Goal: Navigation & Orientation: Find specific page/section

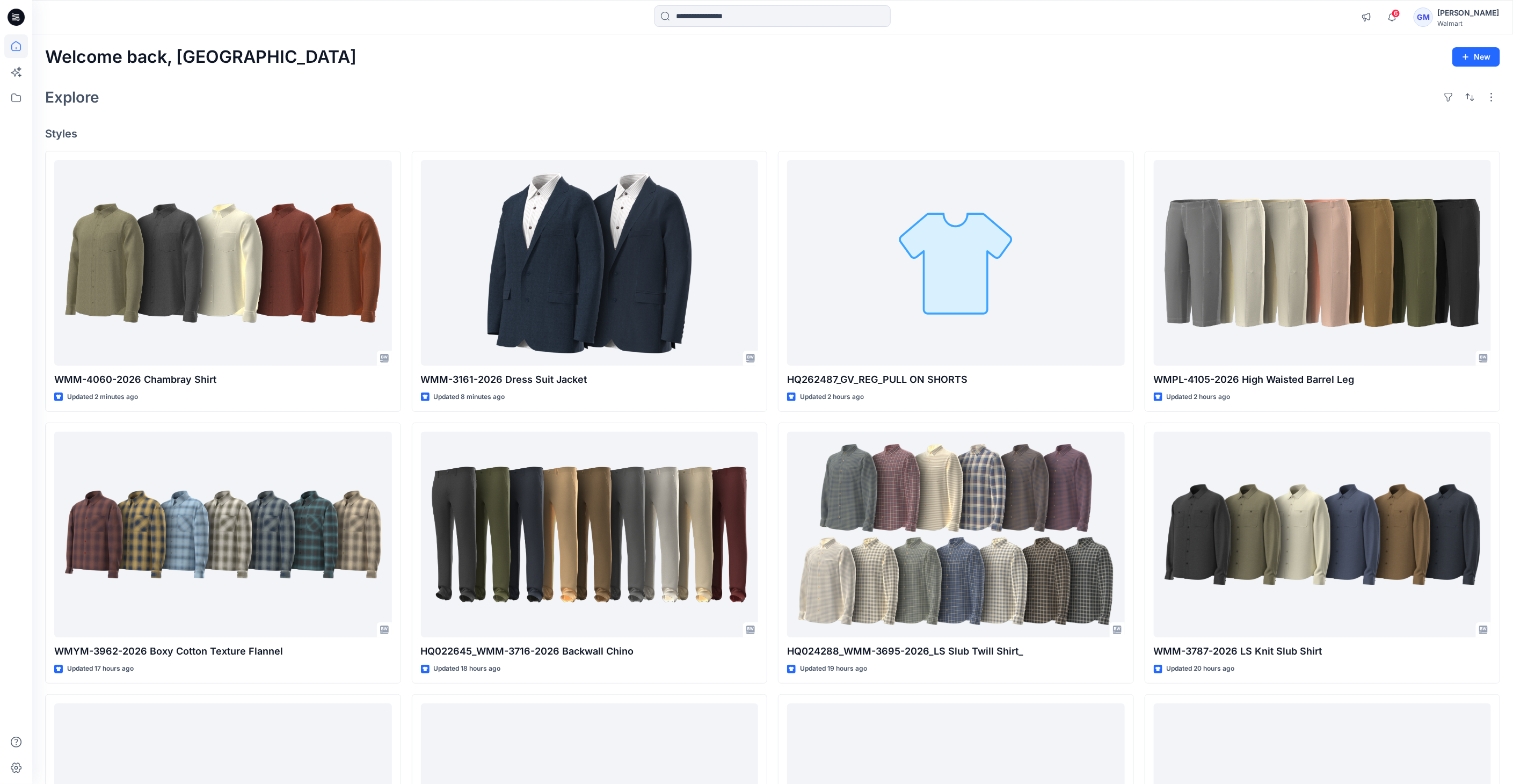
click at [15, 19] on icon at bounding box center [14, 19] width 5 height 1
click at [22, 103] on icon at bounding box center [17, 98] width 24 height 24
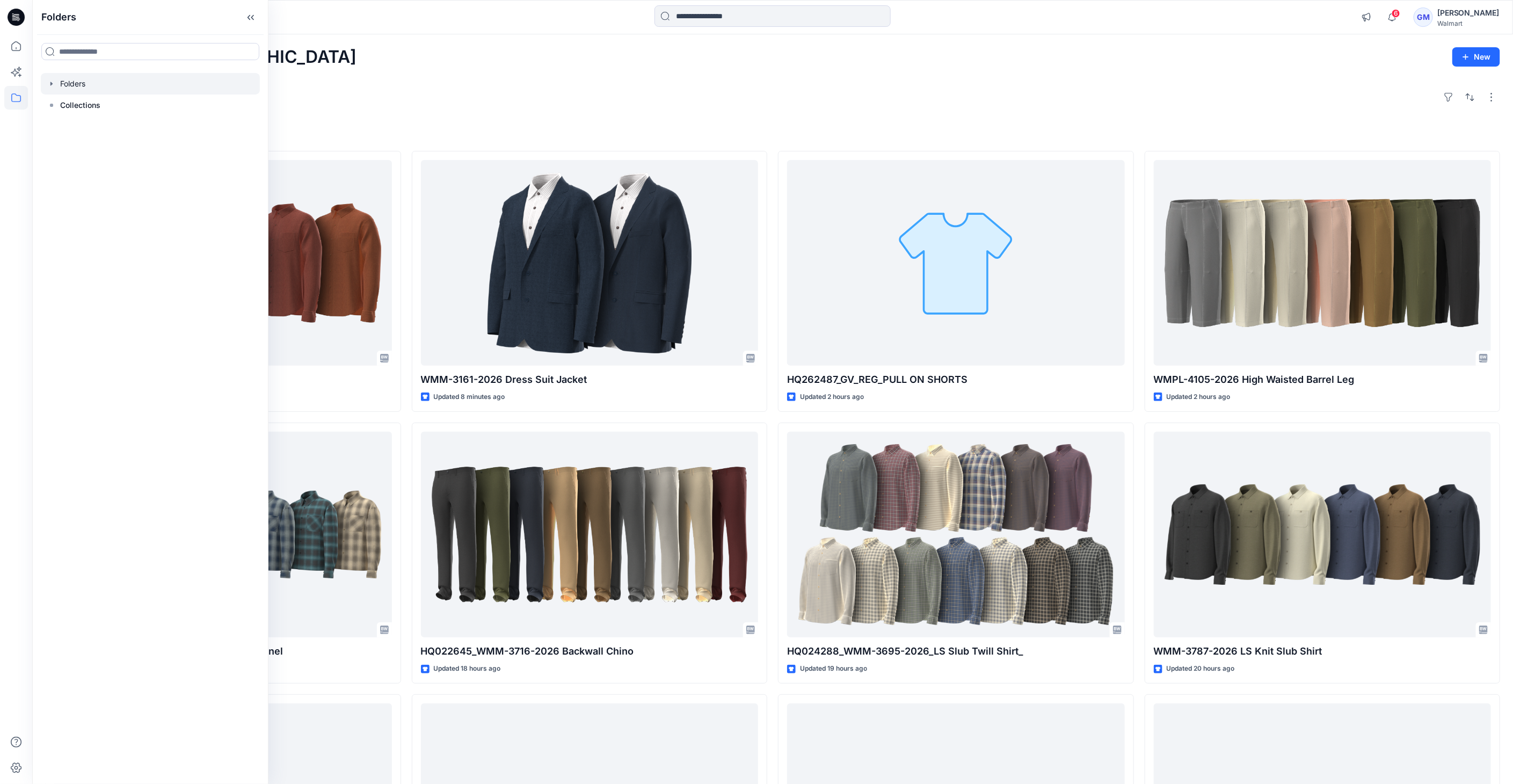
click at [58, 82] on div at bounding box center [150, 83] width 219 height 21
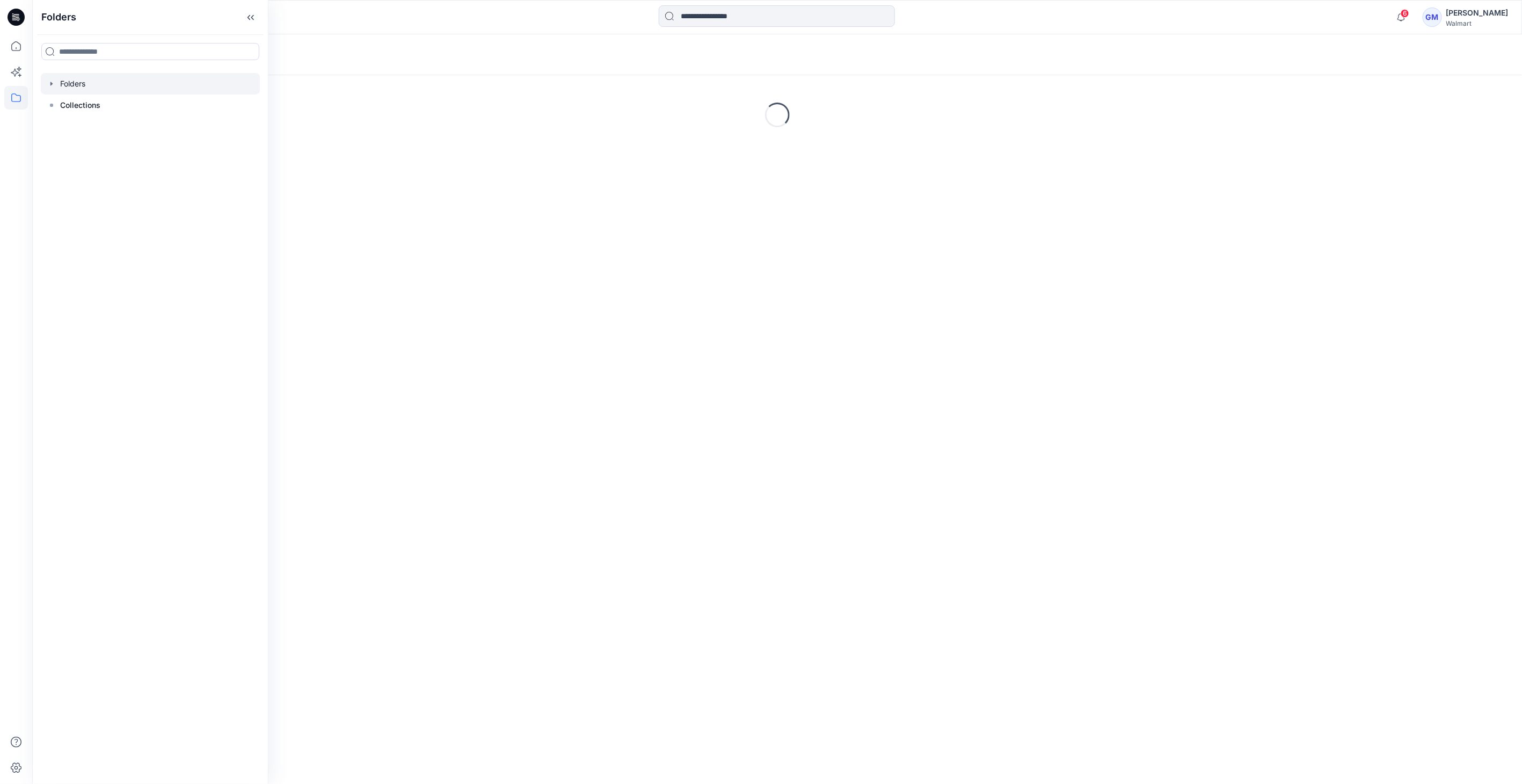
click at [49, 81] on icon "button" at bounding box center [51, 83] width 8 height 8
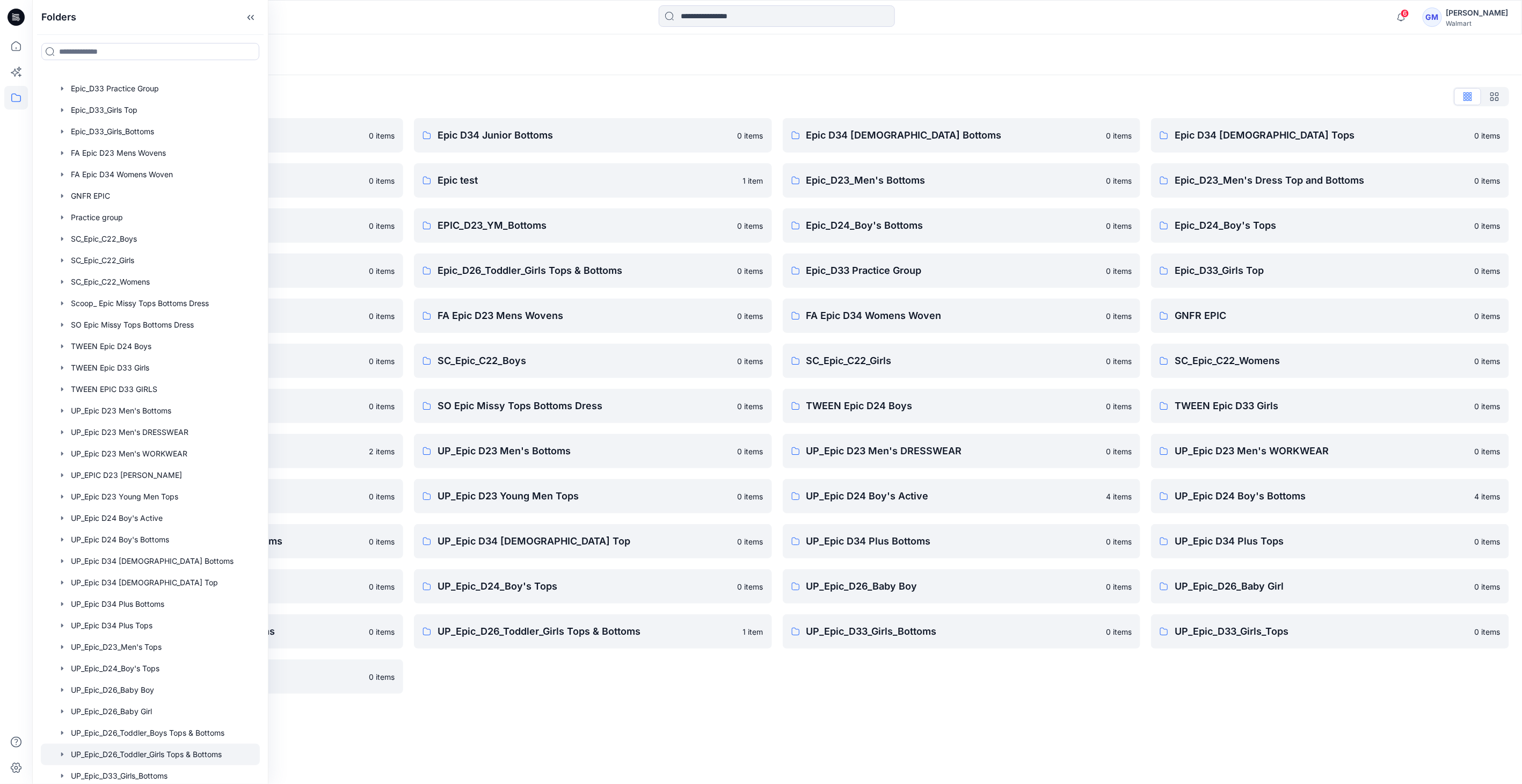
scroll to position [384, 0]
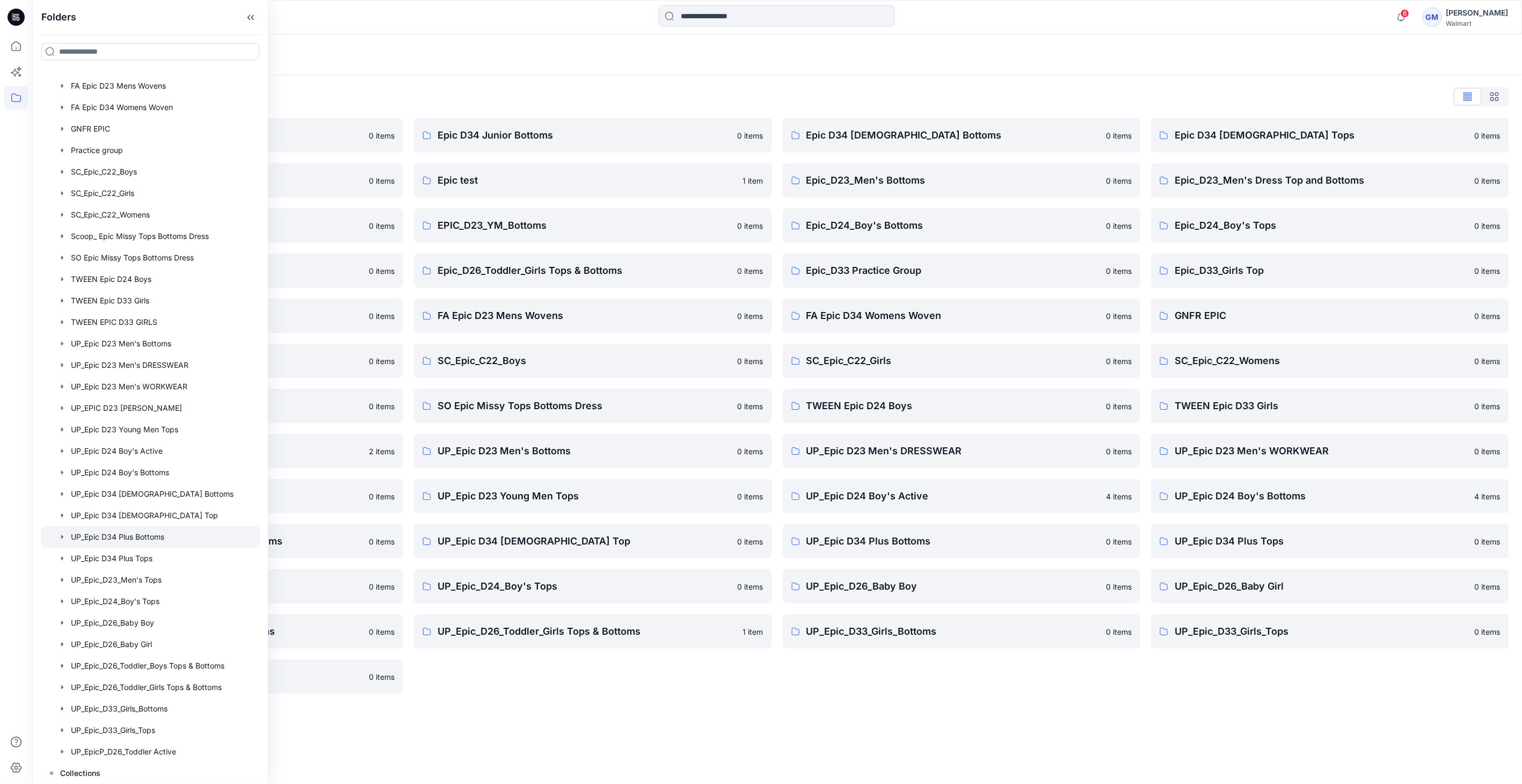
click at [168, 537] on div at bounding box center [150, 536] width 219 height 21
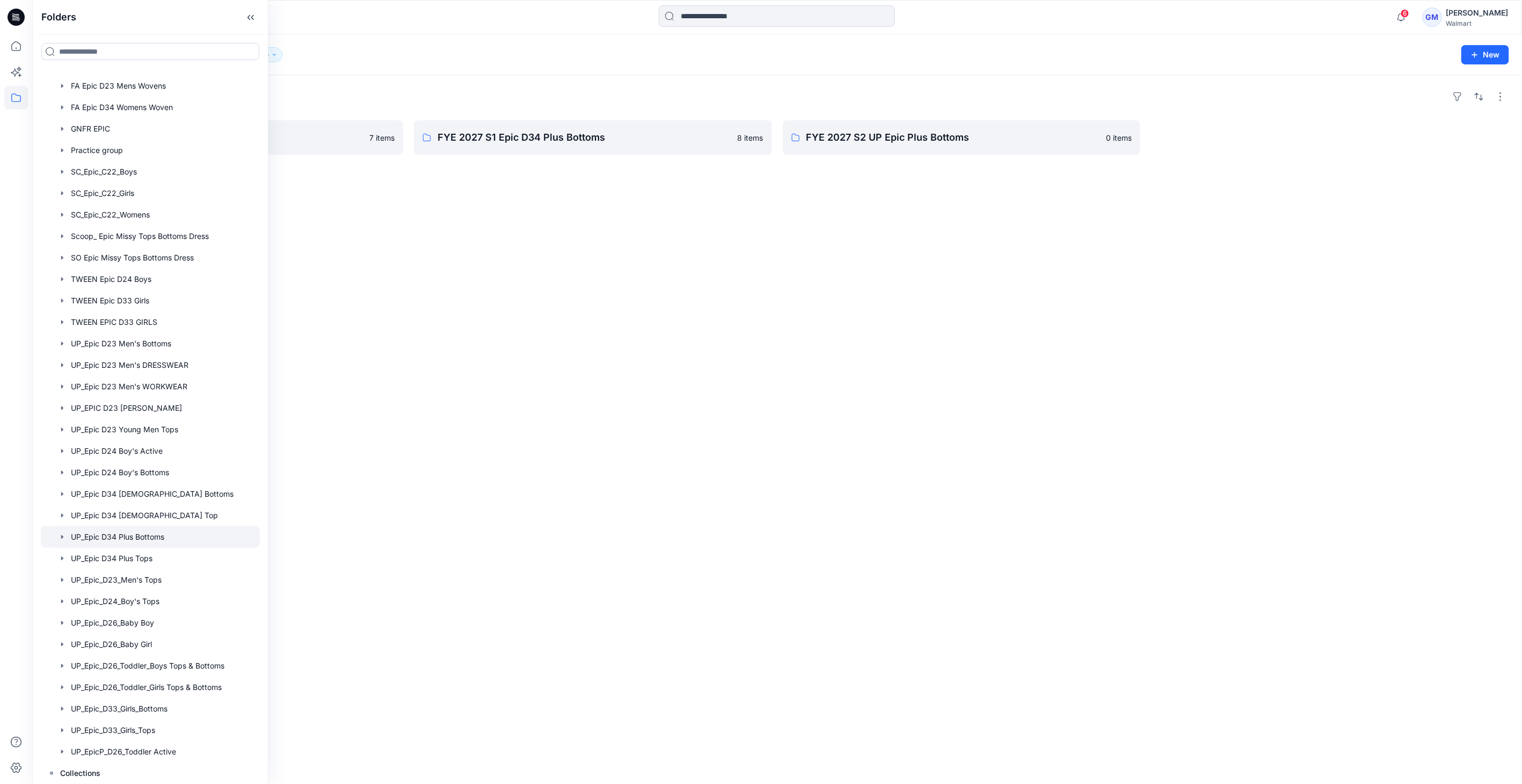
drag, startPoint x: 440, startPoint y: 236, endPoint x: 379, endPoint y: 186, distance: 78.9
click at [440, 236] on div "Folders FYE 2027 S3 Epic D34 Plus Bottoms 7 items FYE 2027 S1 Epic D34 Plus Bot…" at bounding box center [777, 429] width 1490 height 708
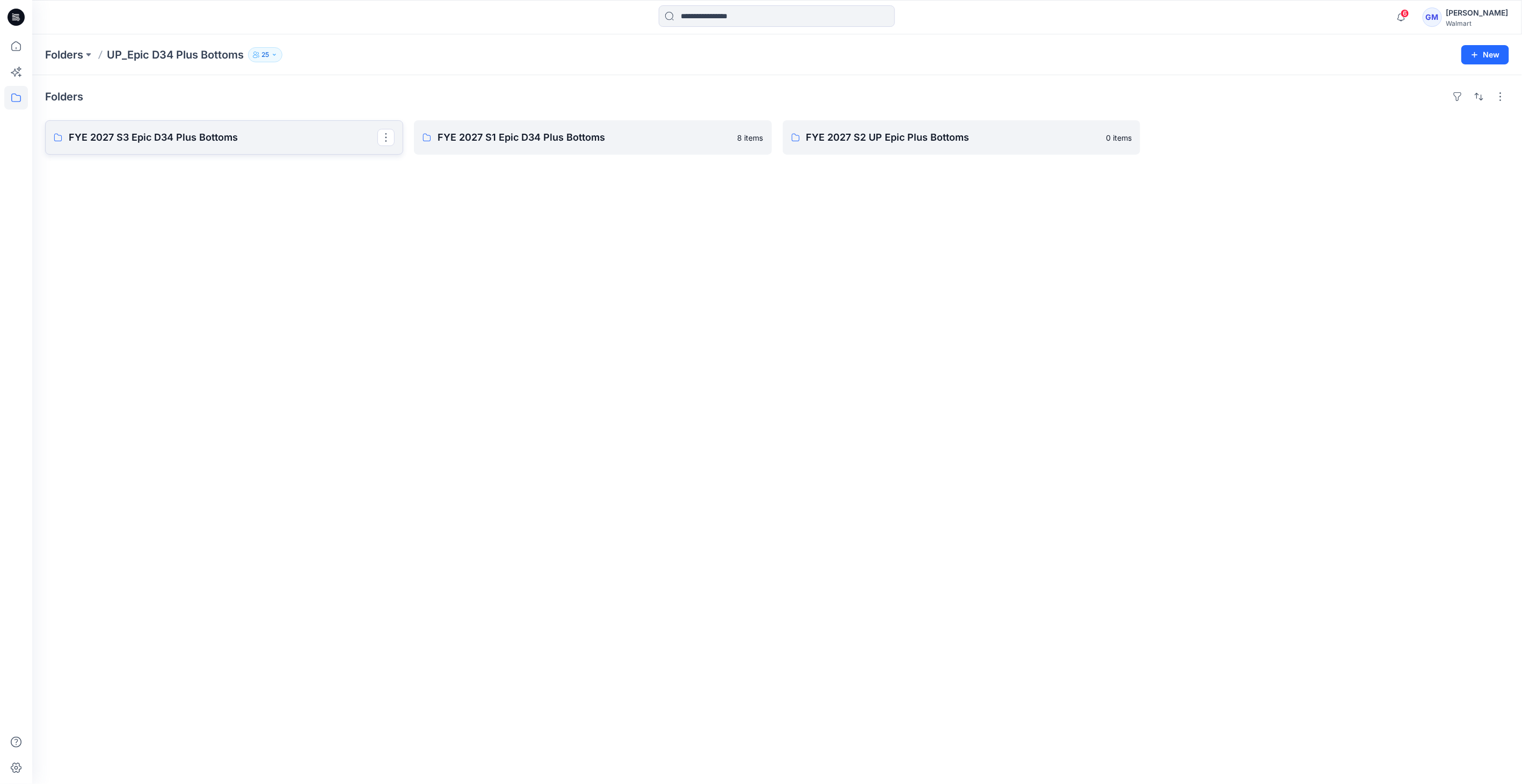
click at [342, 135] on p "FYE 2027 S3 Epic D34 Plus Bottoms" at bounding box center [223, 137] width 309 height 15
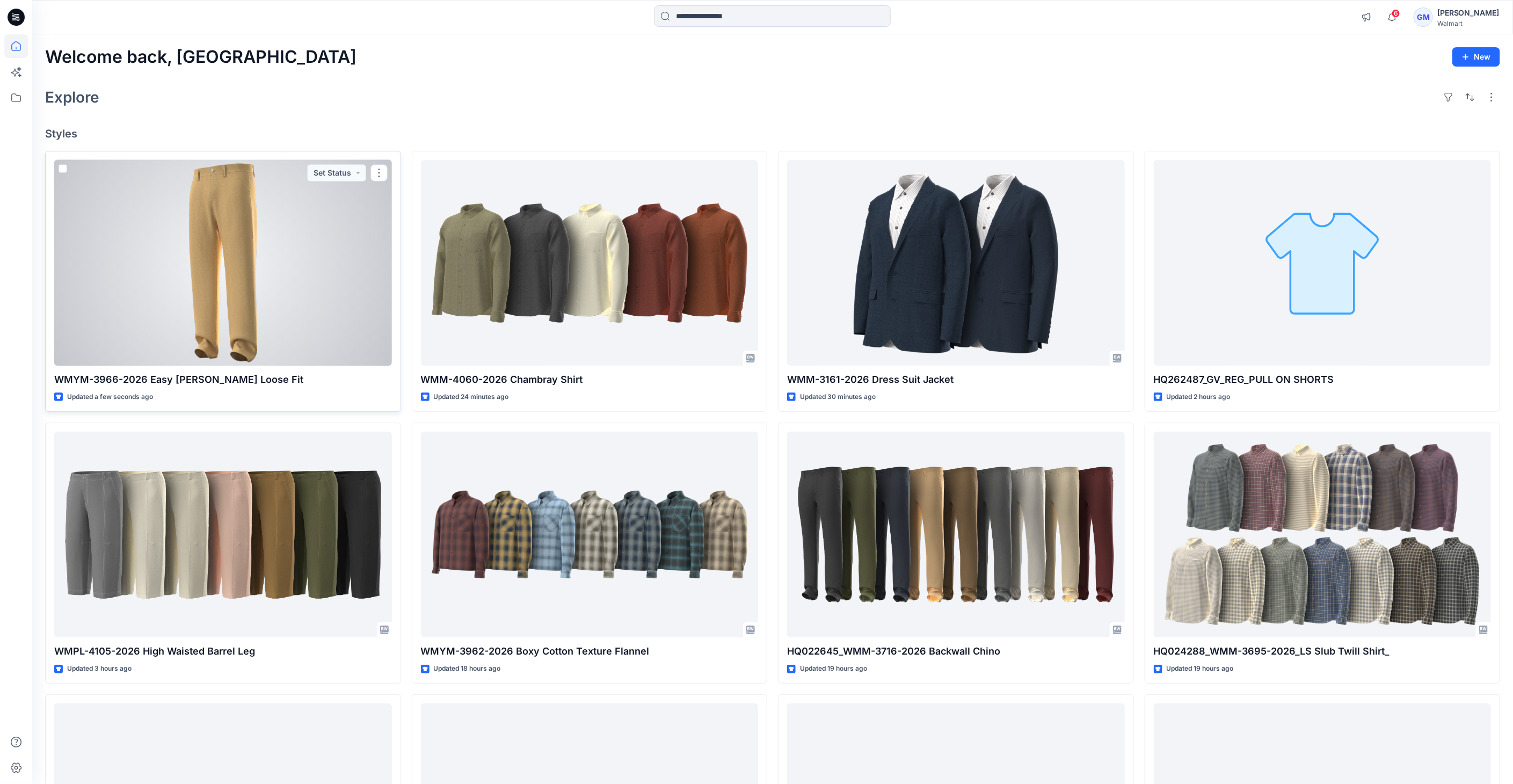
click at [210, 248] on div at bounding box center [223, 263] width 338 height 206
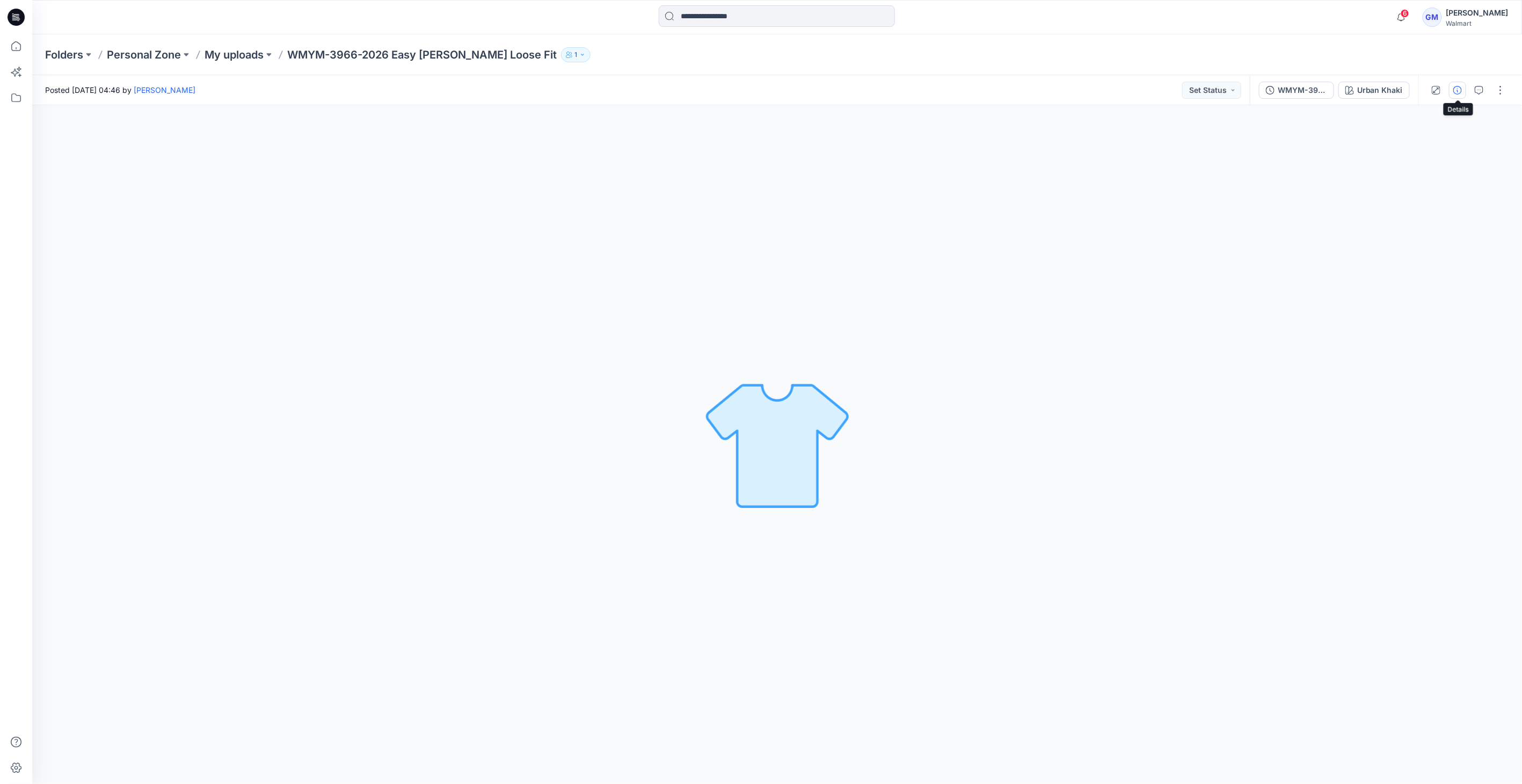
click at [1459, 87] on icon "button" at bounding box center [1458, 89] width 8 height 8
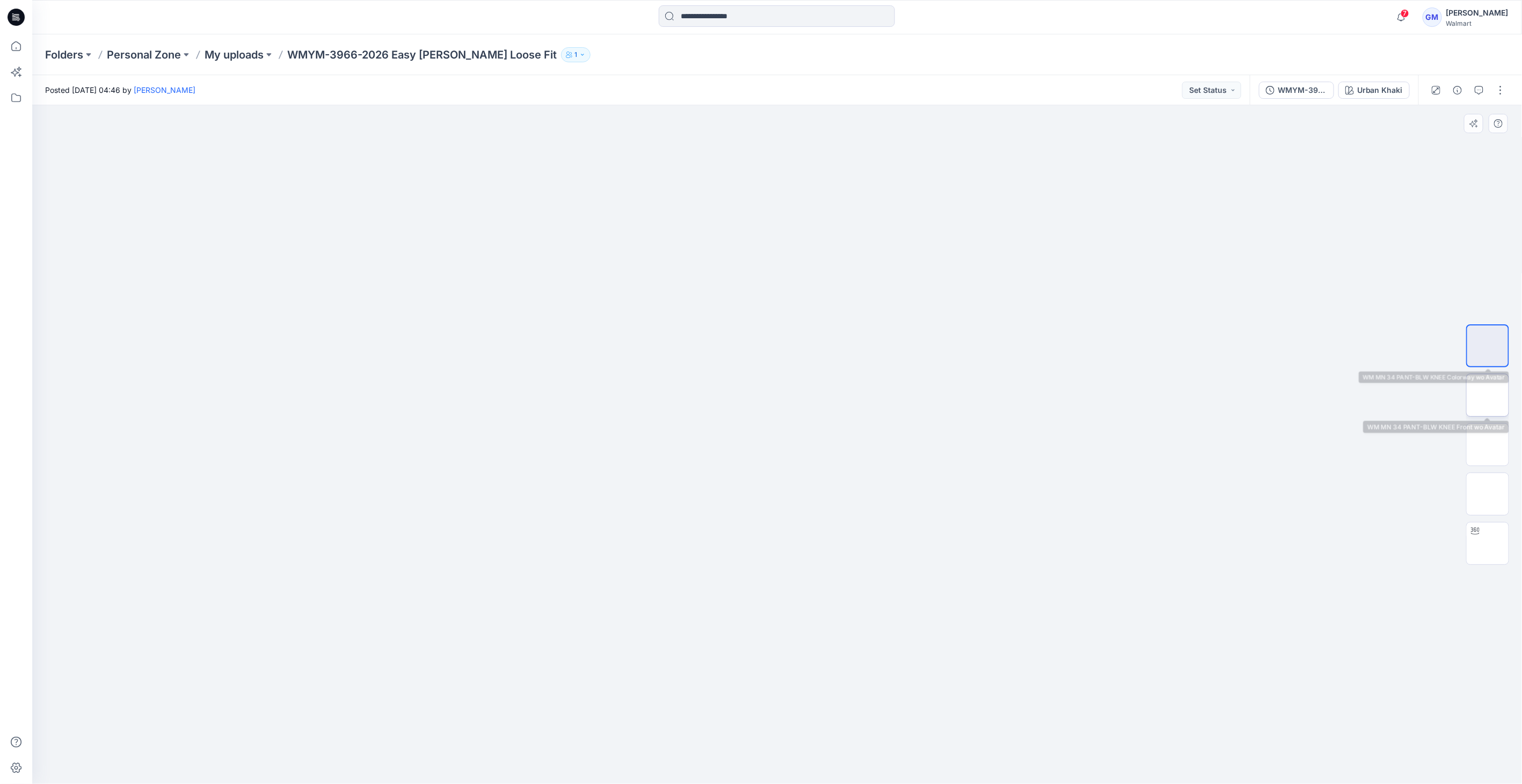
click at [1488, 395] on img at bounding box center [1488, 395] width 0 height 0
click at [1454, 433] on div at bounding box center [1488, 444] width 69 height 268
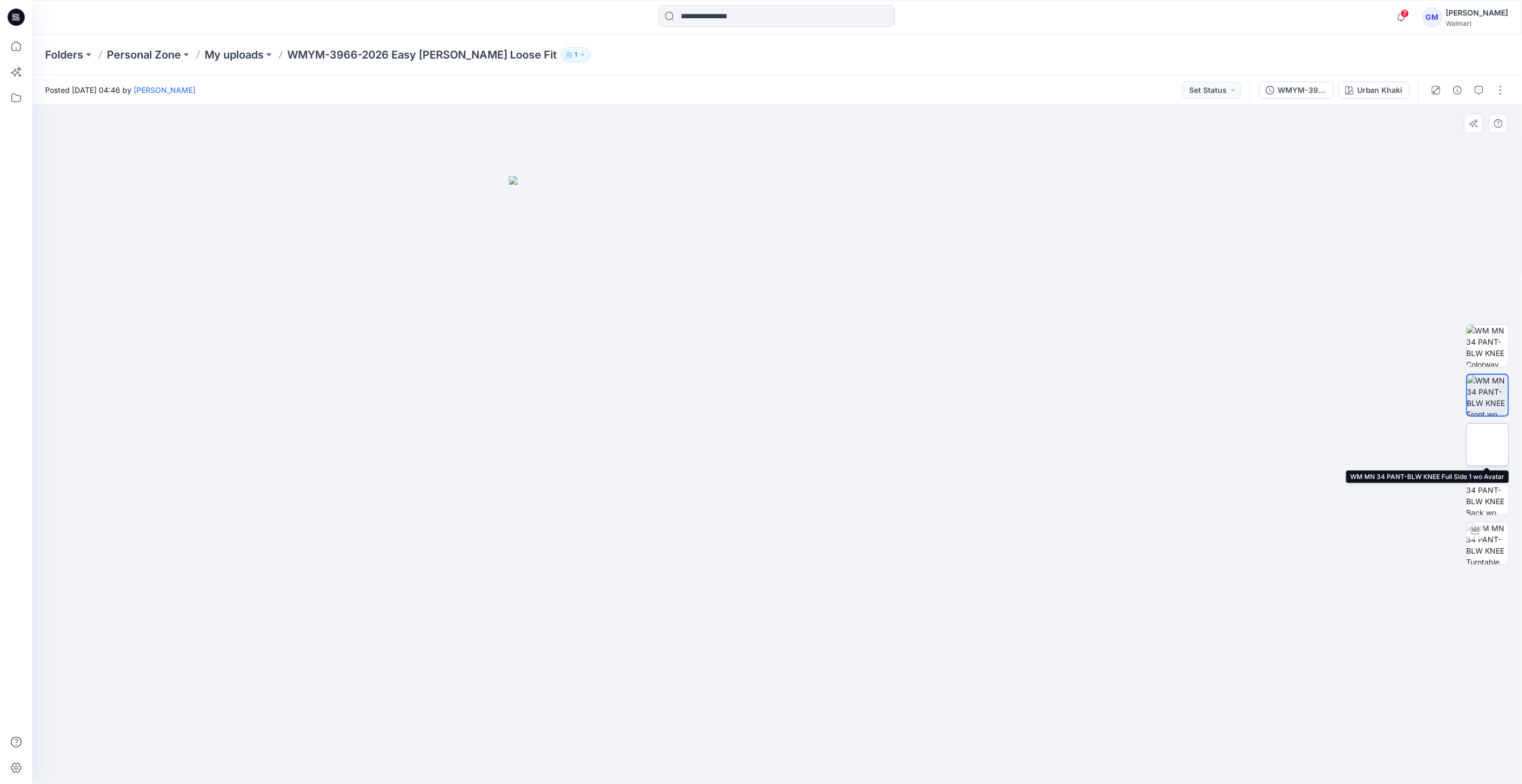
click at [1488, 445] on img at bounding box center [1488, 445] width 0 height 0
click at [1493, 500] on img at bounding box center [1487, 493] width 41 height 41
click at [1479, 514] on div at bounding box center [1488, 494] width 43 height 43
click at [1486, 524] on img at bounding box center [1487, 543] width 41 height 41
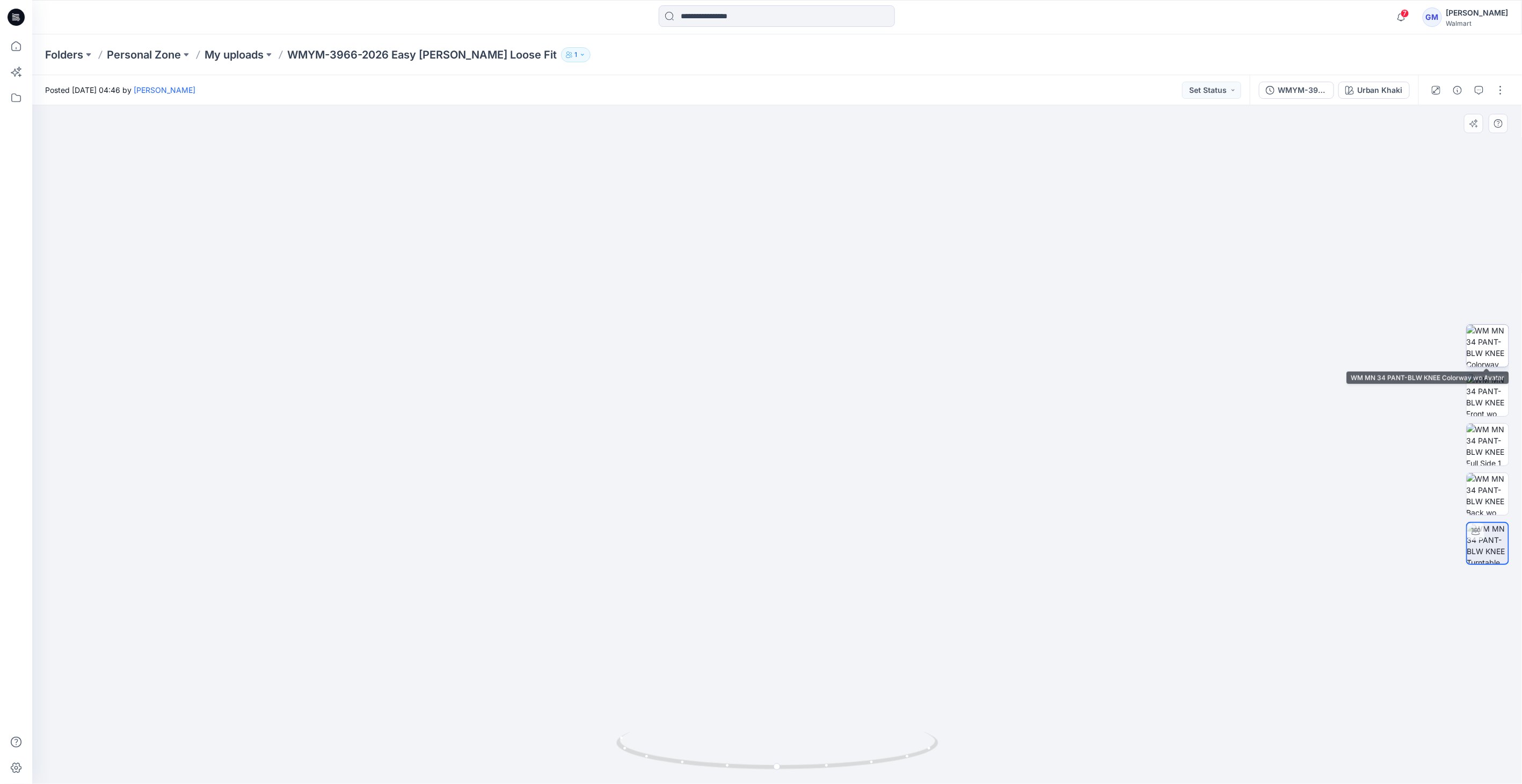
click at [1484, 343] on img at bounding box center [1487, 345] width 41 height 41
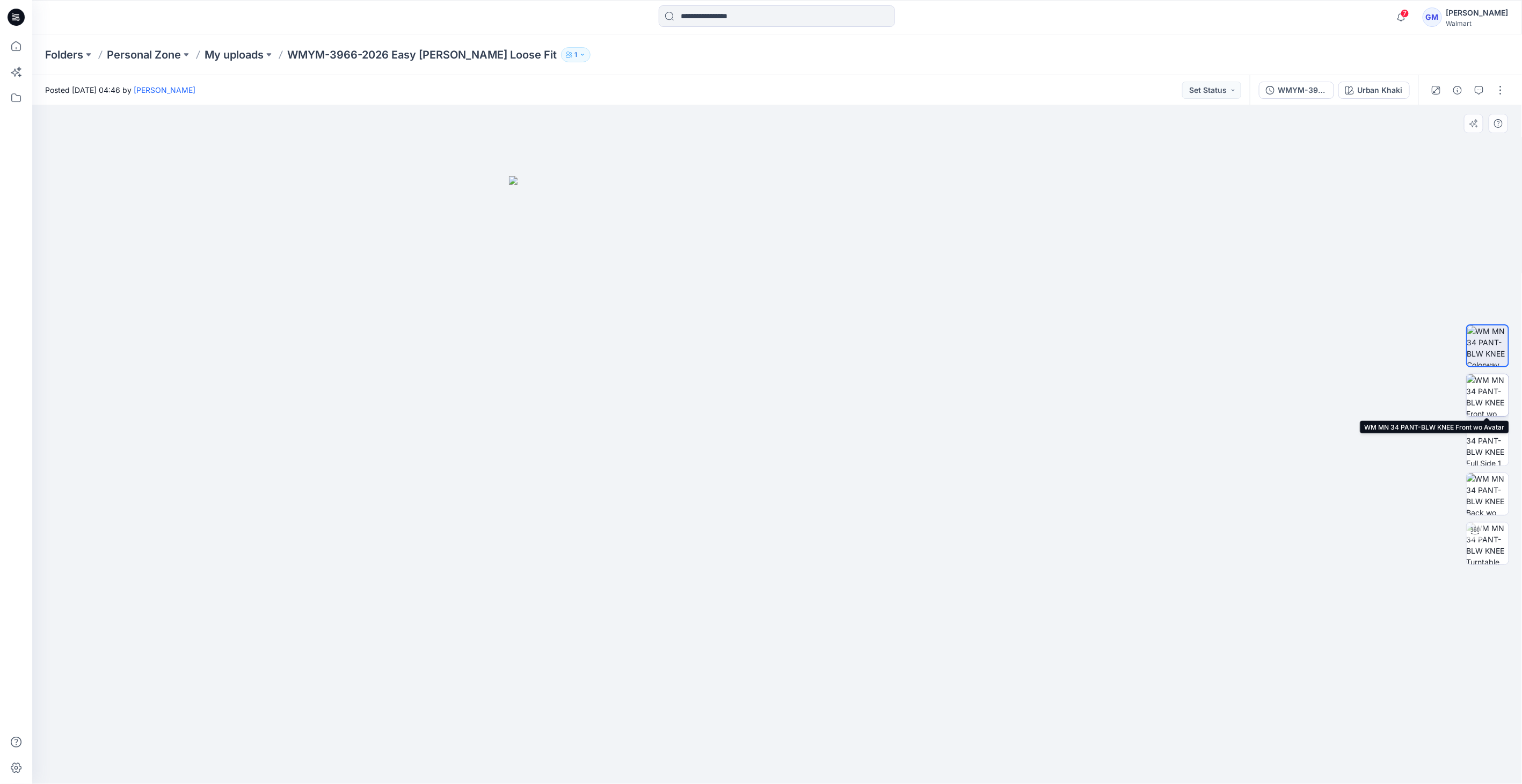
click at [1493, 389] on img at bounding box center [1487, 394] width 41 height 41
drag, startPoint x: 1491, startPoint y: 432, endPoint x: 1498, endPoint y: 447, distance: 16.6
click at [1491, 433] on img at bounding box center [1487, 444] width 41 height 41
click at [1500, 494] on img at bounding box center [1487, 493] width 41 height 41
